Goal: Information Seeking & Learning: Learn about a topic

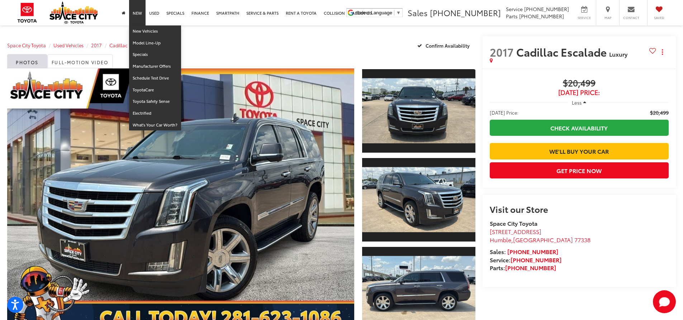
click at [139, 19] on link "New" at bounding box center [137, 12] width 16 height 25
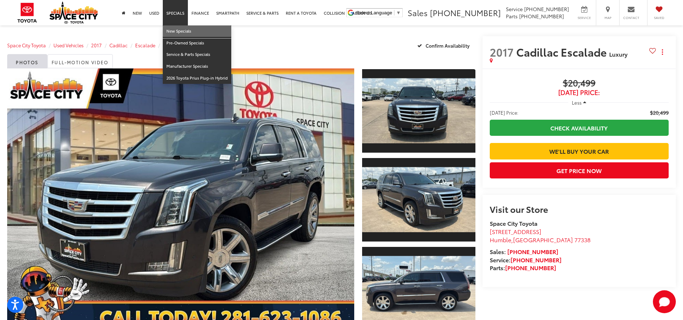
click at [185, 29] on link "New Specials" at bounding box center [197, 31] width 68 height 12
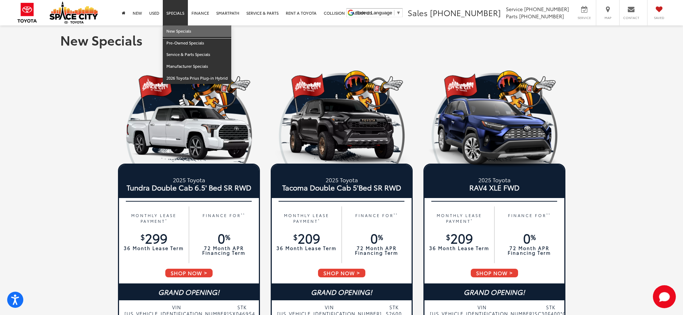
click at [183, 31] on link "New Specials" at bounding box center [197, 31] width 68 height 12
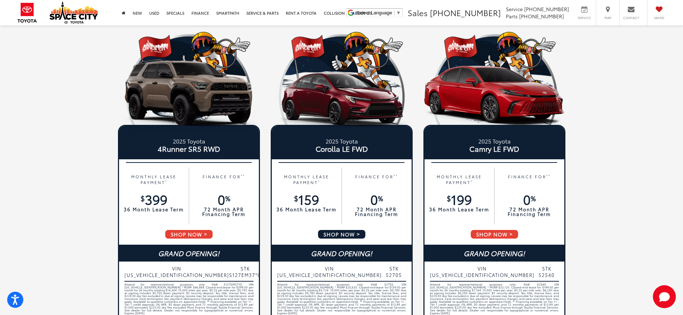
scroll to position [358, 0]
